Goal: Transaction & Acquisition: Purchase product/service

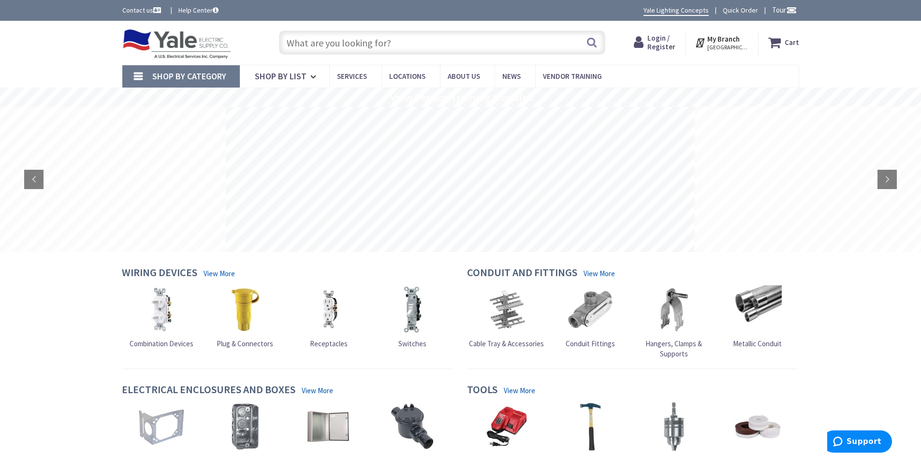
click at [359, 46] on input "text" at bounding box center [442, 42] width 326 height 24
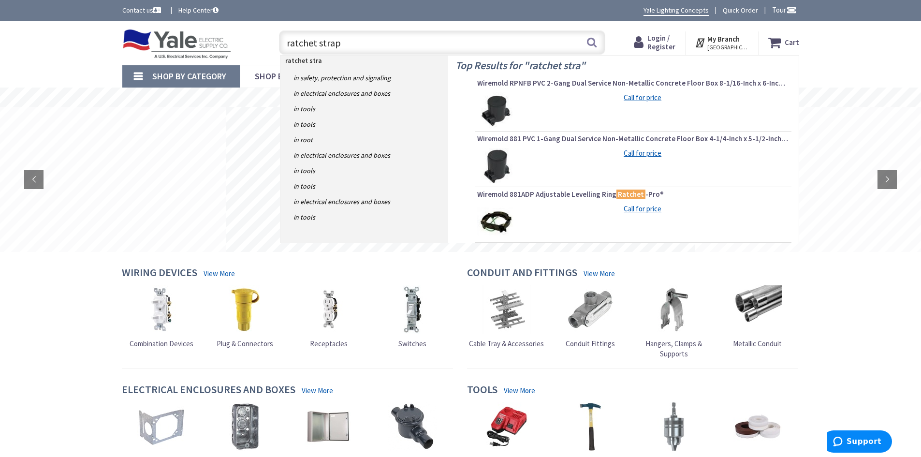
type input "ratchet straps"
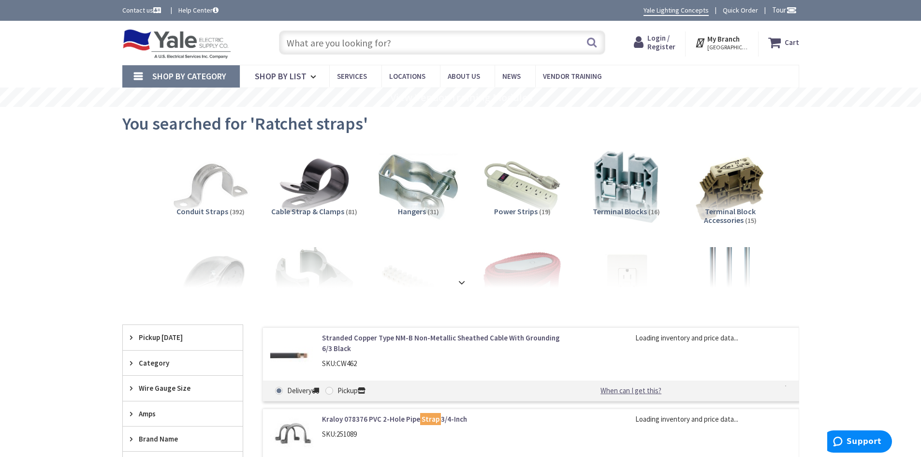
scroll to position [97, 0]
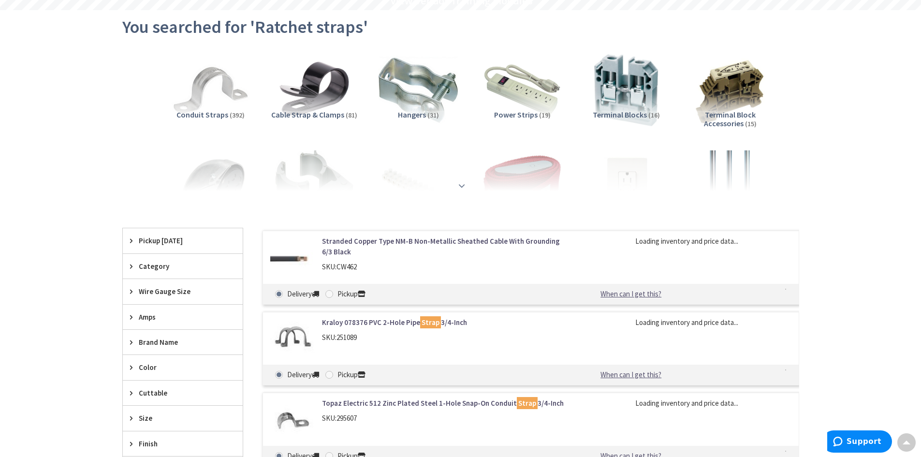
click at [461, 186] on strong at bounding box center [462, 185] width 12 height 11
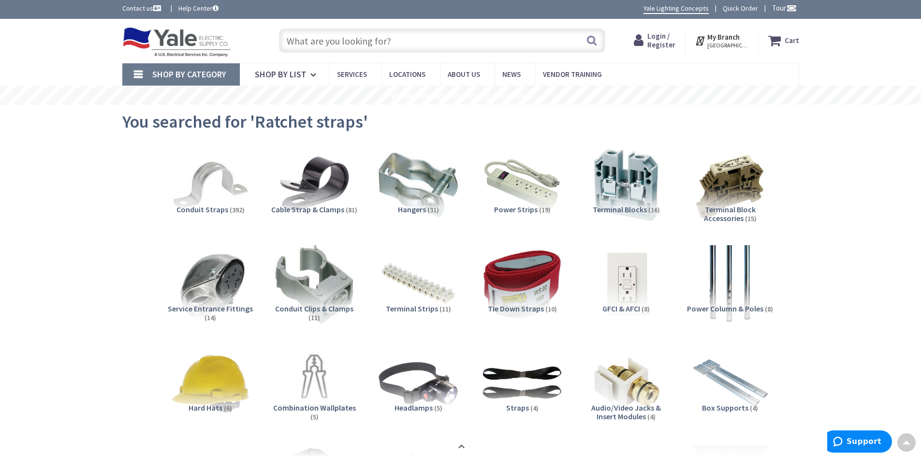
scroll to position [0, 0]
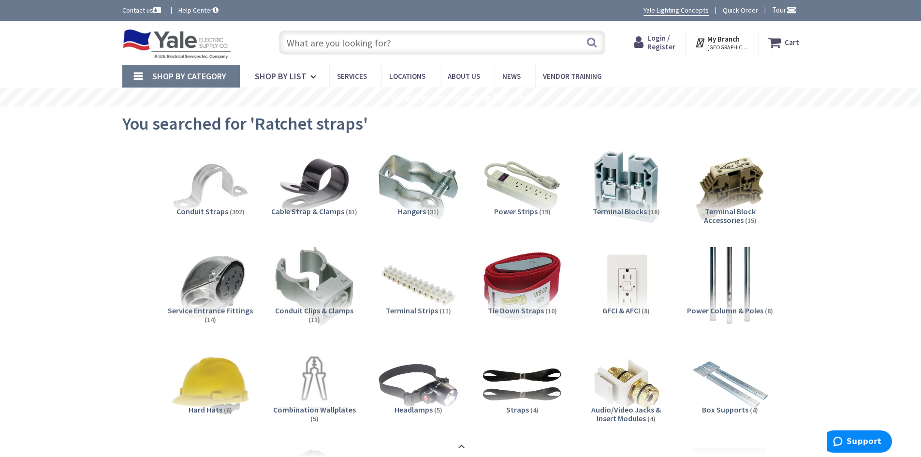
click at [524, 311] on span "Tie Down Straps" at bounding box center [516, 311] width 56 height 10
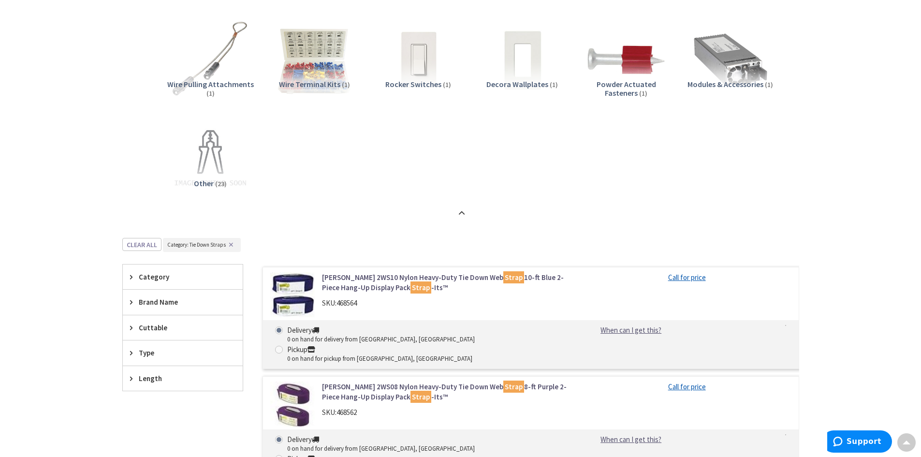
scroll to position [672, 0]
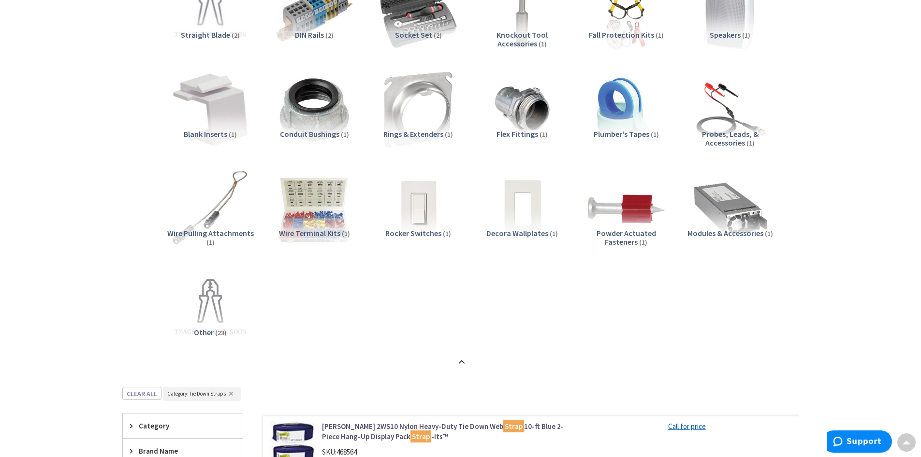
click at [175, 233] on span "Wire Pulling Attachments" at bounding box center [210, 233] width 87 height 10
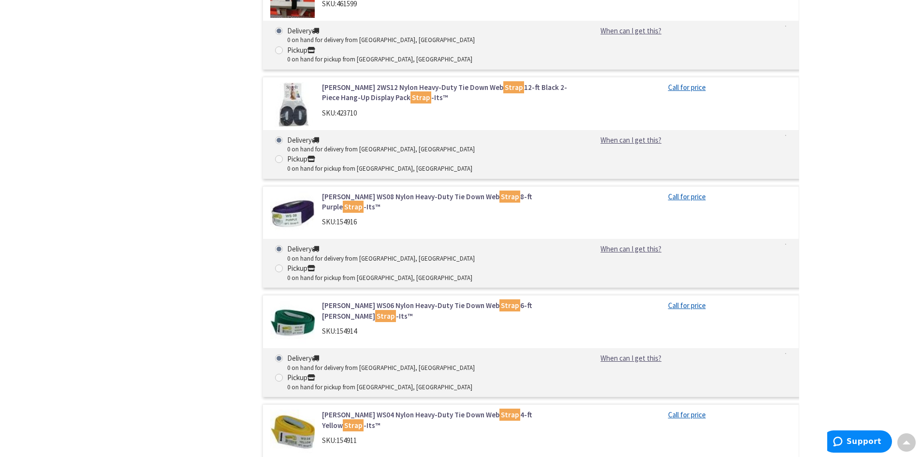
scroll to position [1534, 0]
